Goal: Information Seeking & Learning: Check status

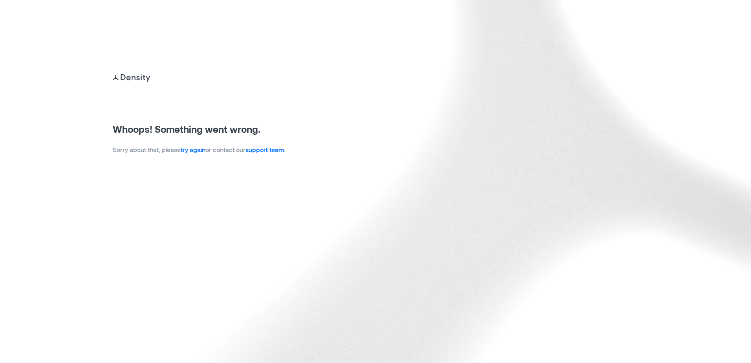
click at [198, 149] on link "try again" at bounding box center [193, 149] width 25 height 7
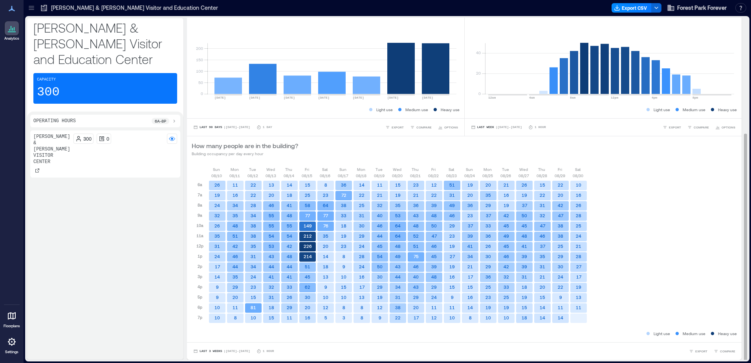
scroll to position [1, 0]
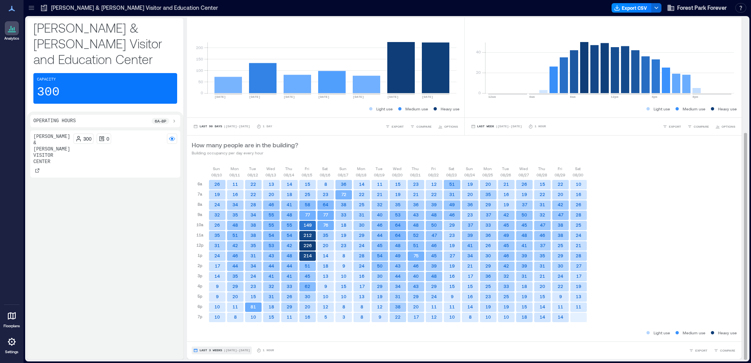
click at [203, 351] on span "Last 3 Weeks" at bounding box center [211, 351] width 23 height 0
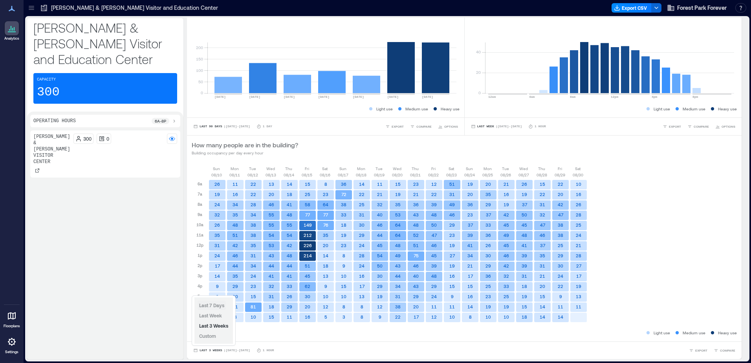
click at [210, 307] on span "Last 7 Days" at bounding box center [211, 306] width 25 height 6
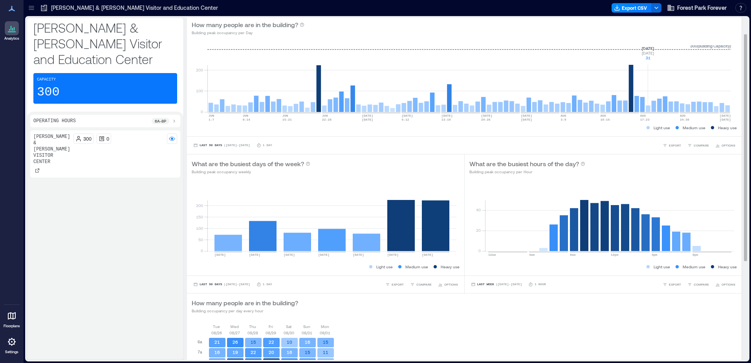
scroll to position [0, 0]
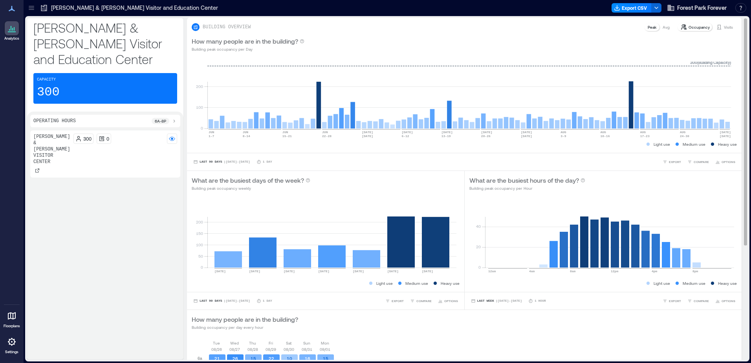
click at [724, 25] on p "Visits" at bounding box center [728, 27] width 9 height 6
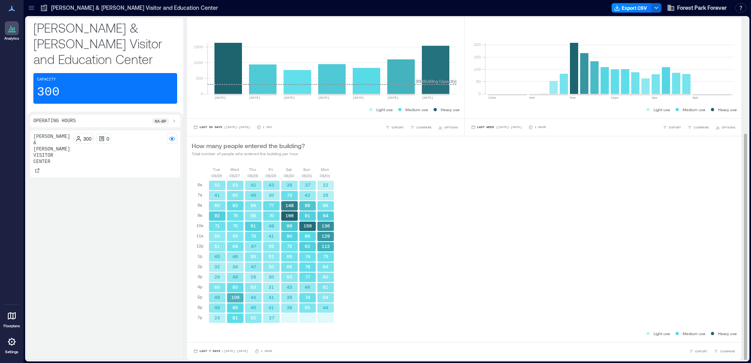
scroll to position [1, 0]
drag, startPoint x: 265, startPoint y: 183, endPoint x: 274, endPoint y: 316, distance: 133.9
click at [274, 316] on div "43 30 77 70 48 41 55 51 50 30 31 41 41 27" at bounding box center [272, 251] width 18 height 143
copy div "43 30 77 70 48 41 55 51 50 30 31 41 41 27"
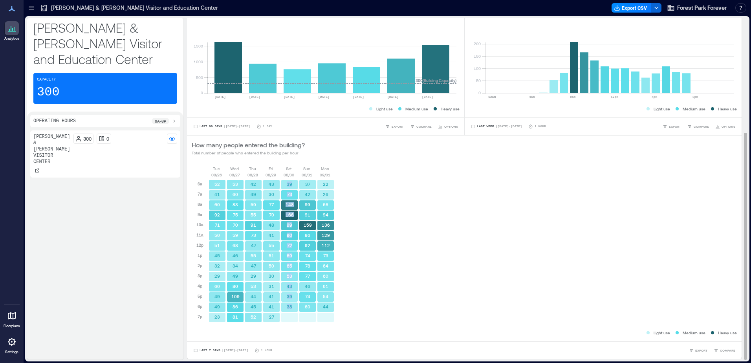
drag, startPoint x: 286, startPoint y: 182, endPoint x: 292, endPoint y: 307, distance: 125.9
click at [292, 307] on div "39 73 148 166 99 90 72 69 65 53 43 39 38" at bounding box center [290, 251] width 18 height 143
copy div "39 73 148 166 99 90 72 69 65 53 43 39 38"
drag, startPoint x: 304, startPoint y: 180, endPoint x: 310, endPoint y: 308, distance: 127.8
click at [310, 308] on div "37 42 99 91 159 86 92 74 78 77 46 74 60" at bounding box center [308, 251] width 18 height 143
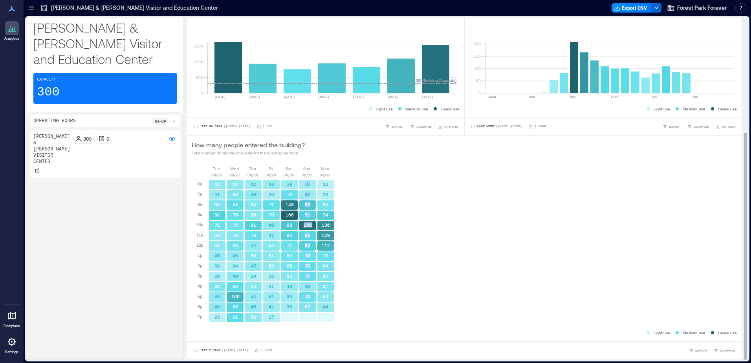
copy div "37 42 99 91 159 86 92 74 78 77 46 74 60"
drag, startPoint x: 323, startPoint y: 181, endPoint x: 328, endPoint y: 307, distance: 126.3
click at [328, 307] on div "22 26 66 94 136 129 112 73 64 60 61 54 44" at bounding box center [326, 251] width 18 height 143
copy div "22 26 66 94 136 129 112 73 64 60 61 54 44"
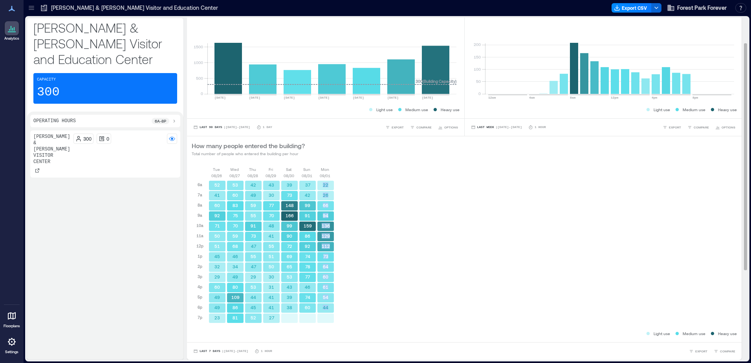
scroll to position [0, 0]
